Goal: Task Accomplishment & Management: Use online tool/utility

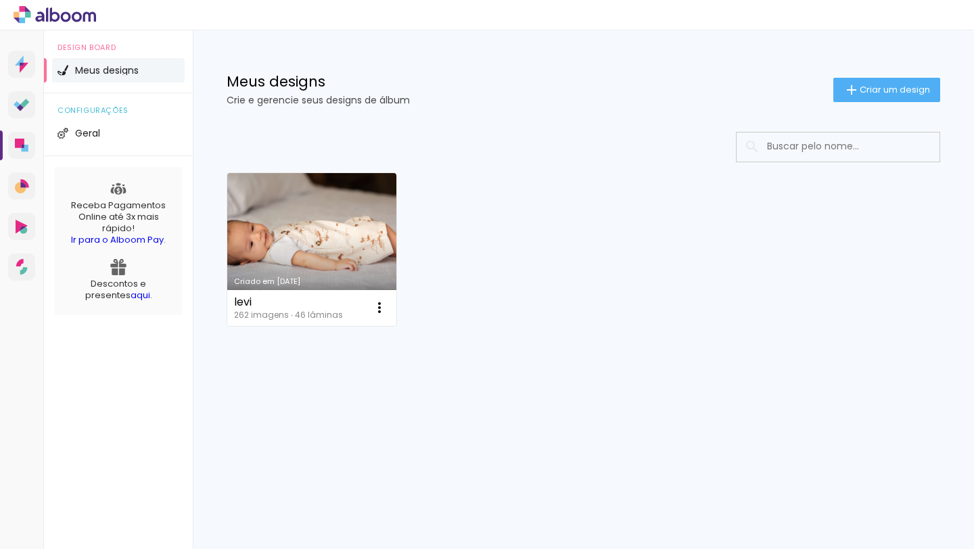
click at [314, 239] on link "Criado em [DATE]" at bounding box center [311, 249] width 169 height 153
